Goal: Browse casually

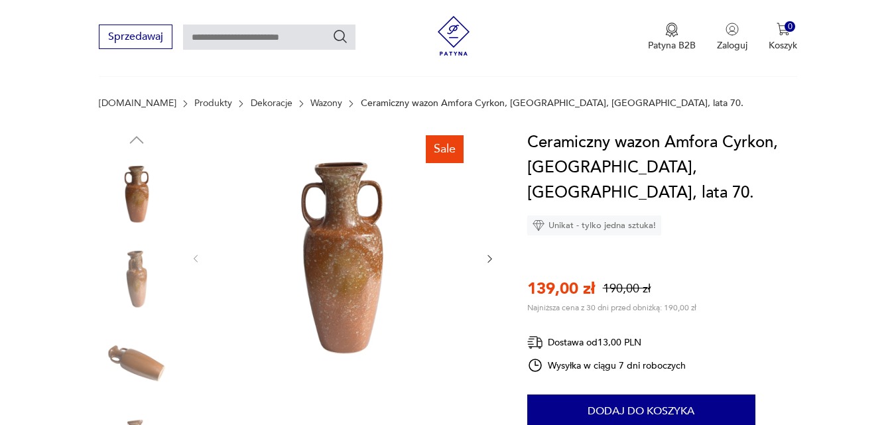
scroll to position [195, 0]
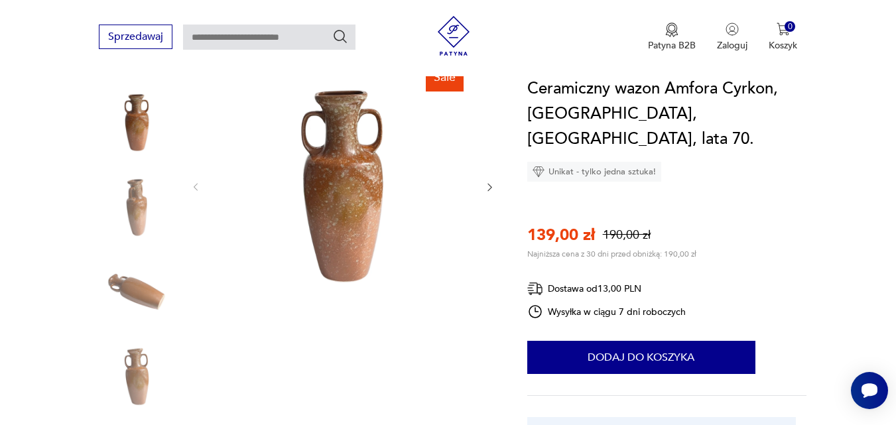
scroll to position [178, 0]
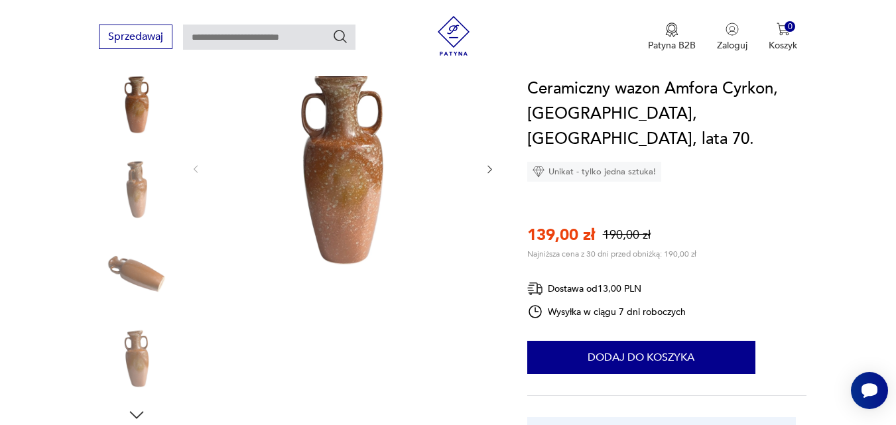
click at [487, 167] on icon "button" at bounding box center [489, 169] width 11 height 11
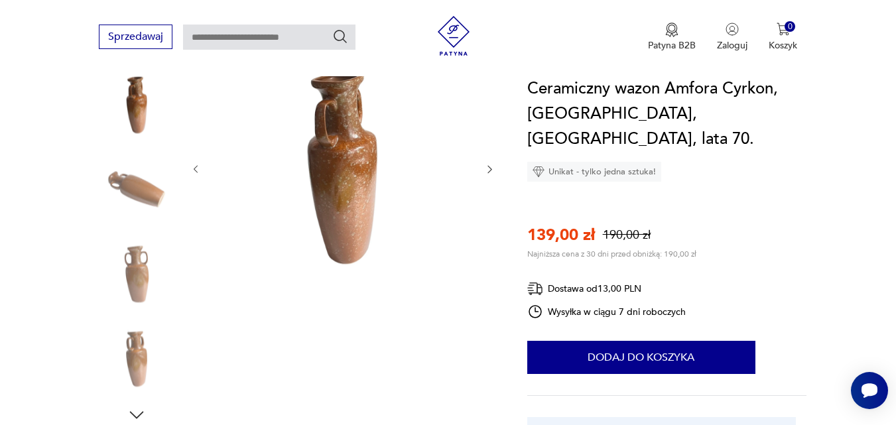
click at [487, 167] on icon "button" at bounding box center [489, 169] width 11 height 11
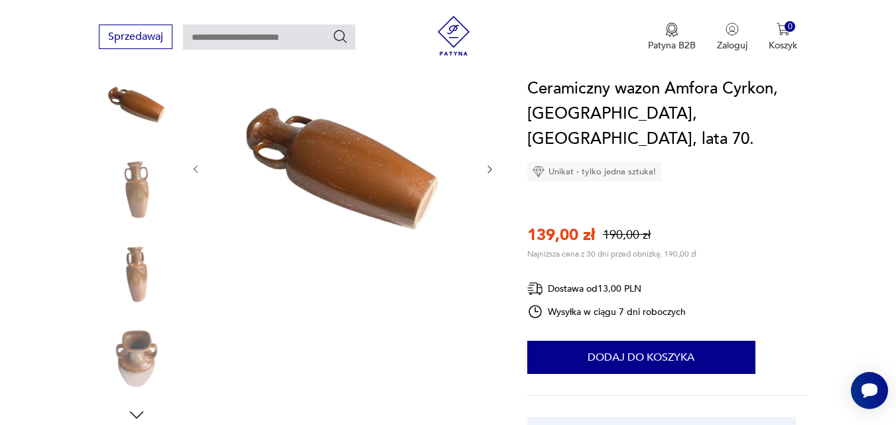
click at [487, 167] on icon "button" at bounding box center [489, 169] width 11 height 11
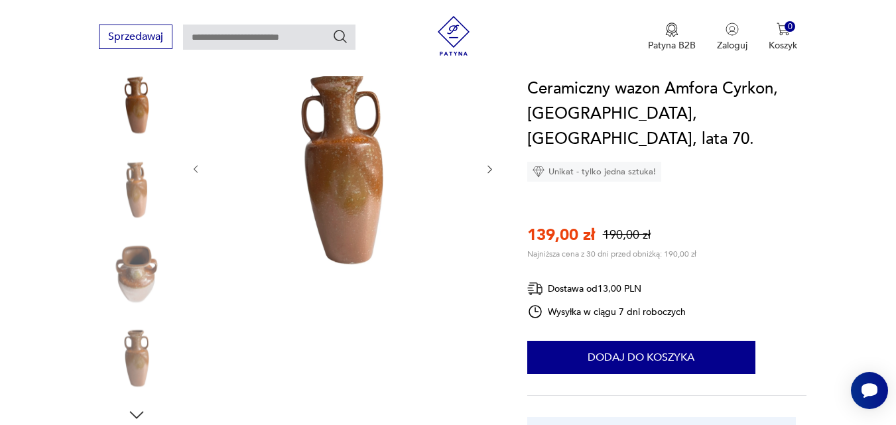
click at [487, 167] on icon "button" at bounding box center [489, 169] width 11 height 11
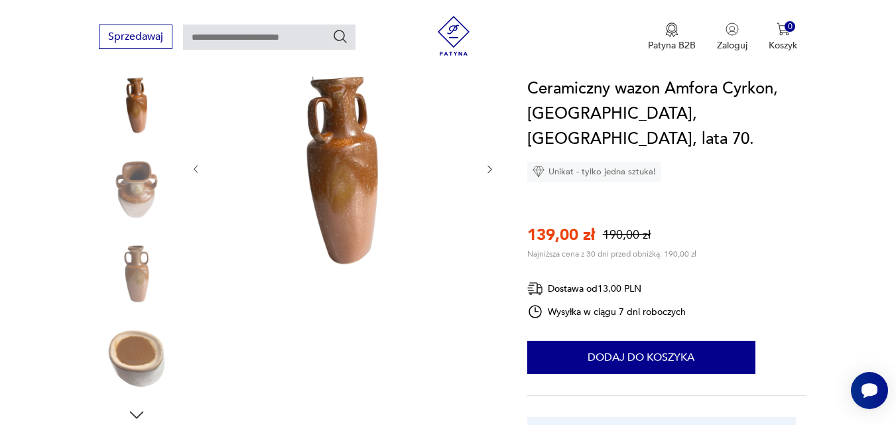
click at [487, 167] on icon "button" at bounding box center [489, 169] width 11 height 11
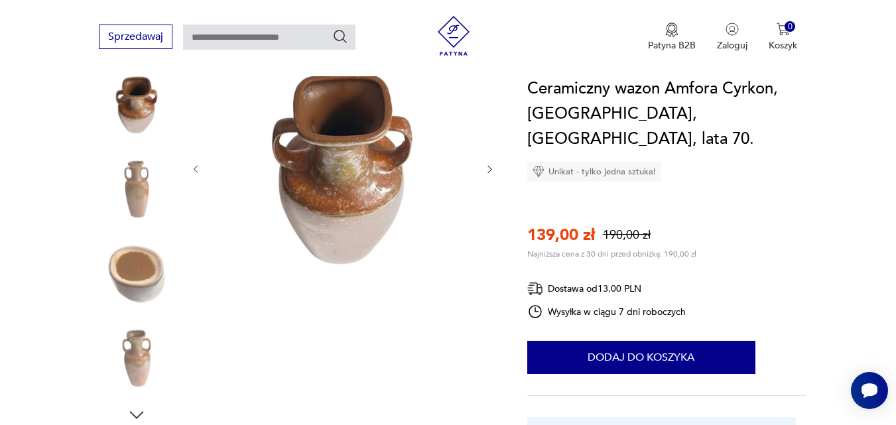
click at [487, 167] on icon "button" at bounding box center [489, 169] width 11 height 11
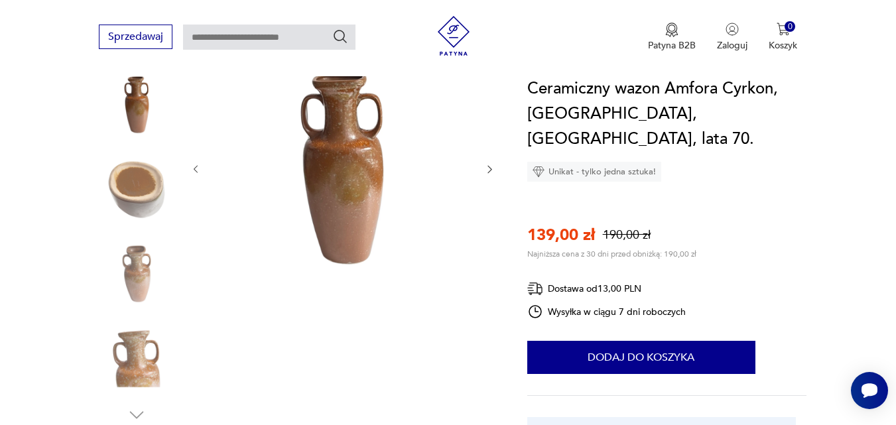
click at [487, 167] on icon "button" at bounding box center [489, 169] width 11 height 11
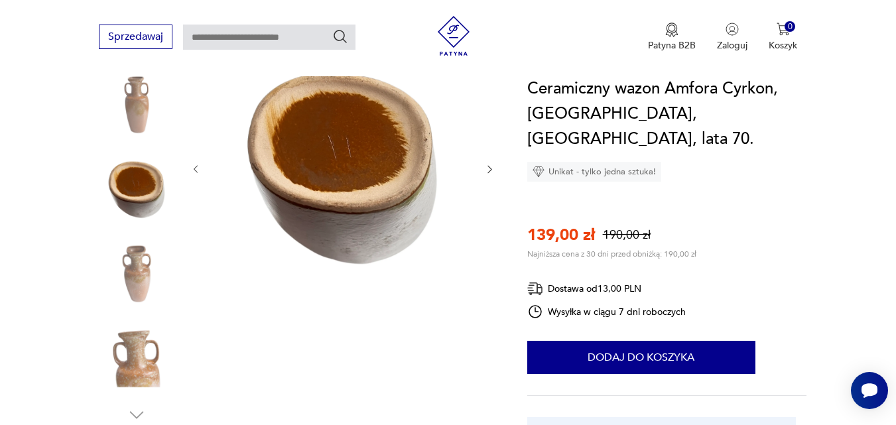
click at [487, 167] on icon "button" at bounding box center [489, 169] width 11 height 11
